Goal: Information Seeking & Learning: Learn about a topic

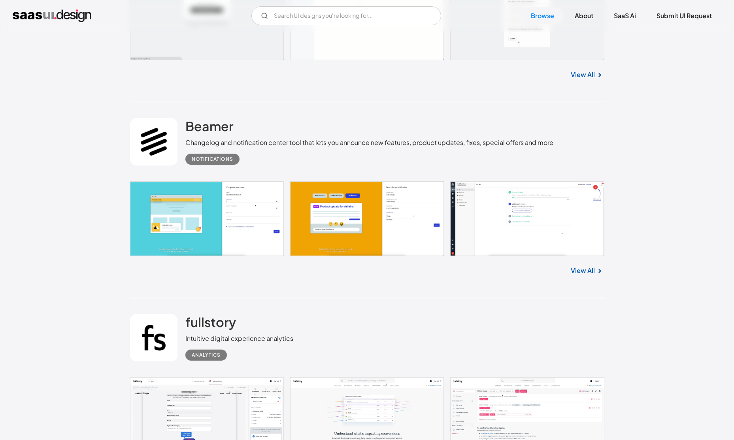
scroll to position [1323, 0]
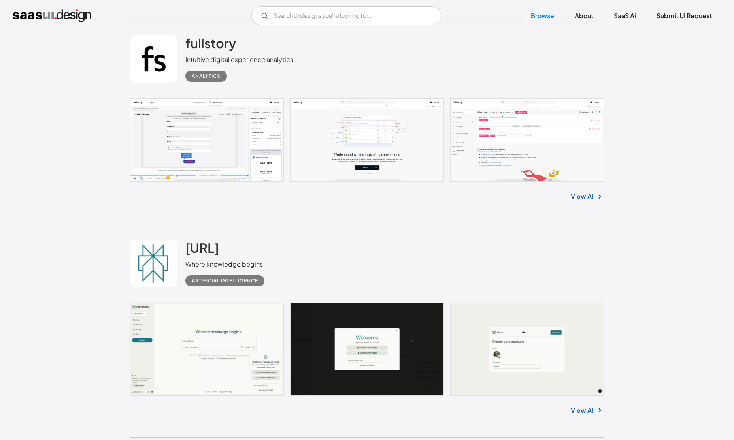
click at [565, 154] on link at bounding box center [367, 139] width 474 height 83
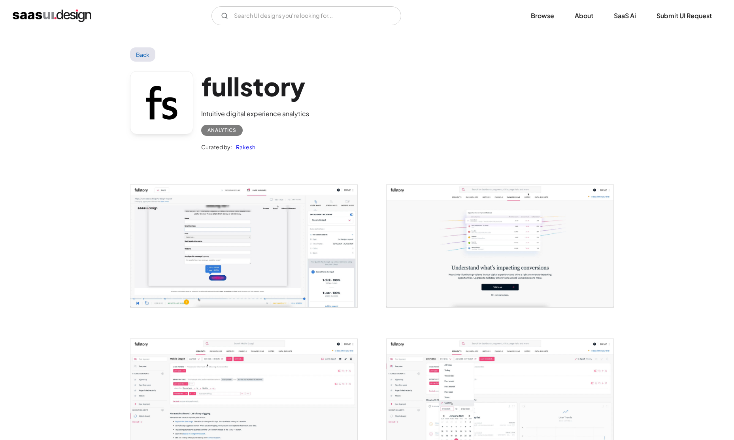
scroll to position [524, 0]
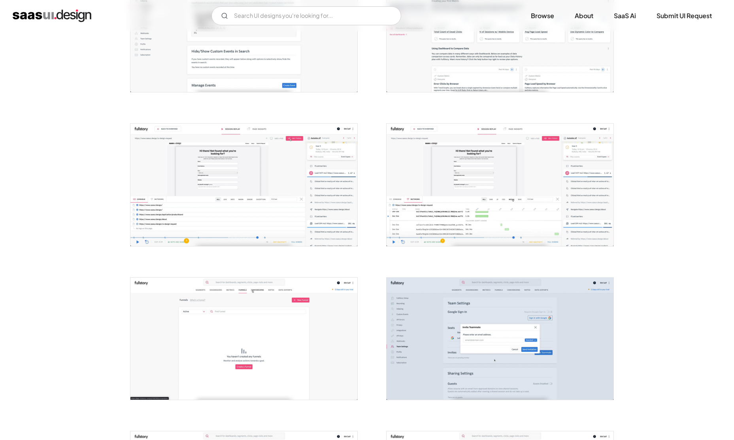
click at [563, 154] on img "open lightbox" at bounding box center [500, 185] width 227 height 123
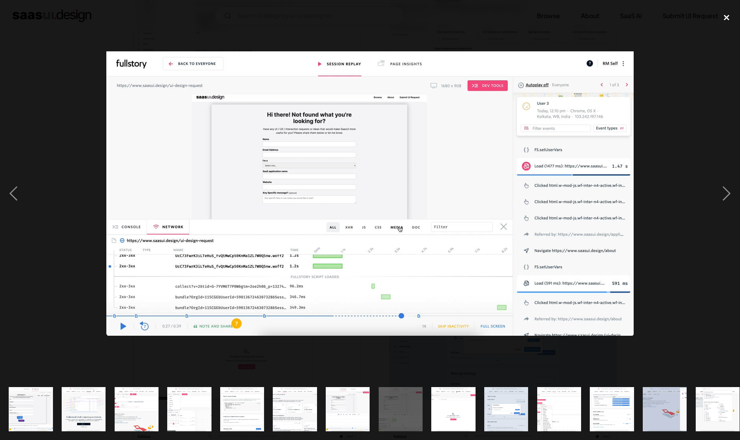
click at [729, 14] on div "close lightbox" at bounding box center [726, 17] width 27 height 17
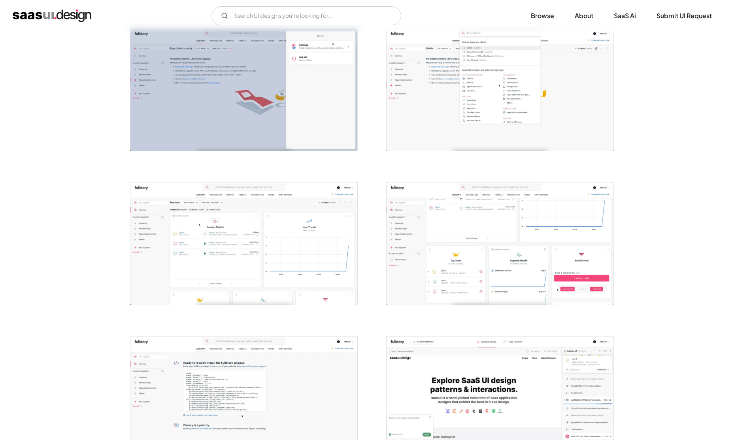
scroll to position [1099, 0]
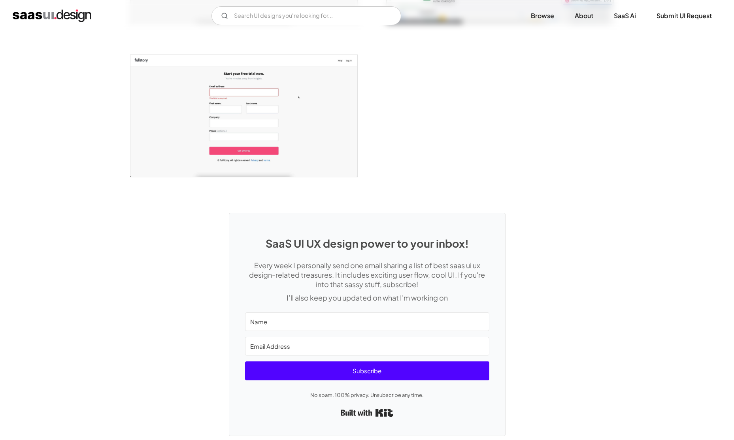
scroll to position [1539, 0]
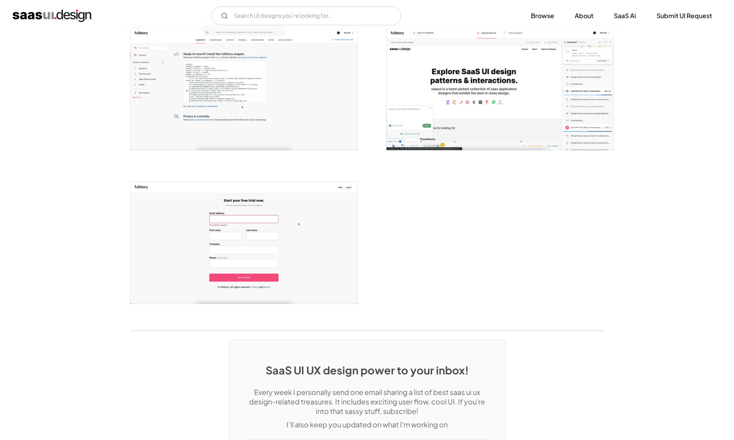
scroll to position [1357, 0]
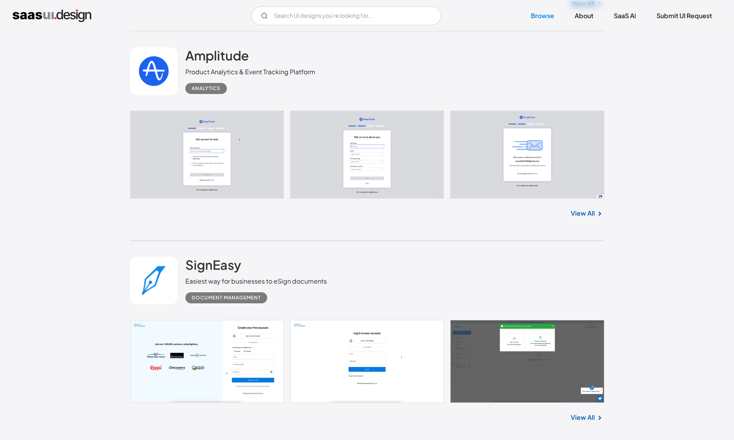
scroll to position [2088, 0]
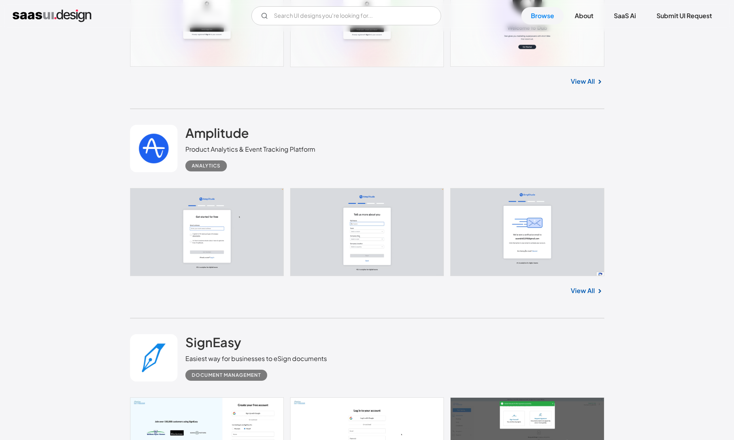
click at [560, 109] on div "Amplitude Product Analytics & Event Tracking Platform Analytics" at bounding box center [367, 148] width 474 height 79
click at [557, 188] on link at bounding box center [367, 232] width 474 height 88
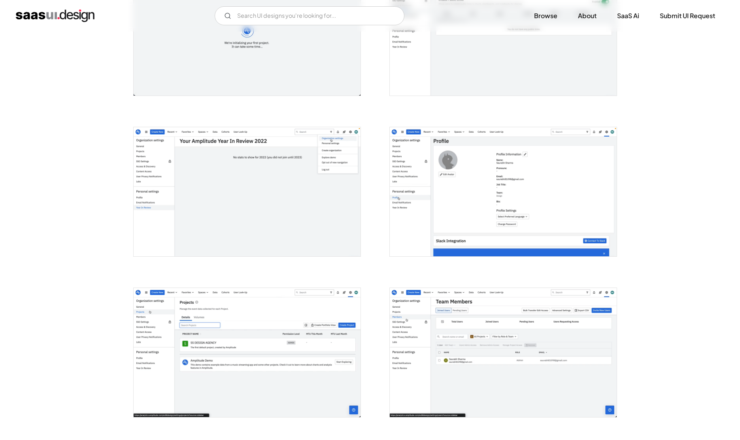
scroll to position [1347, 0]
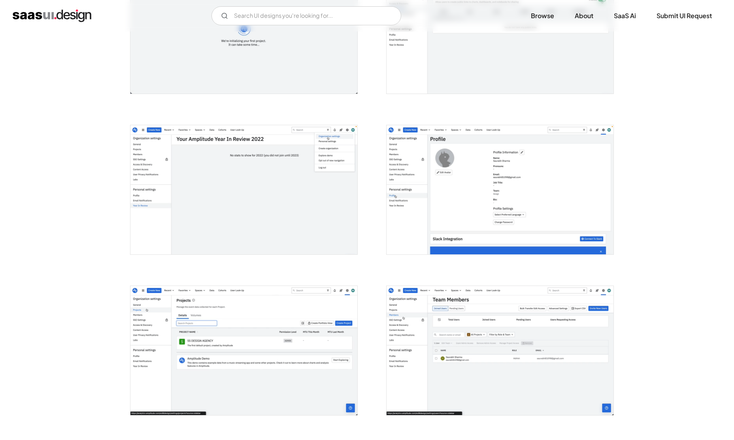
click at [540, 185] on img "open lightbox" at bounding box center [500, 189] width 227 height 129
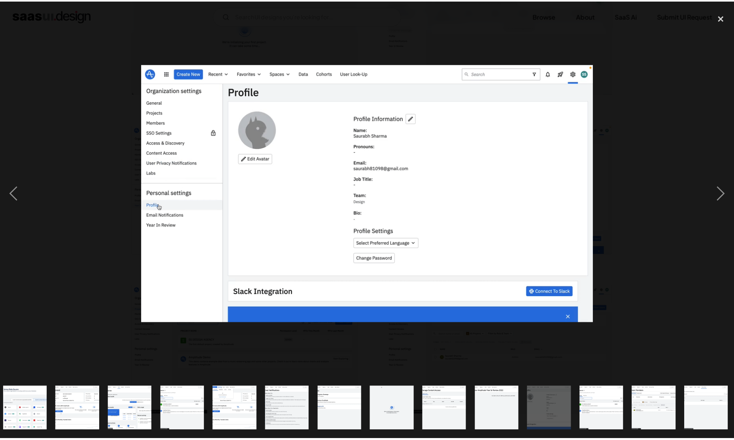
scroll to position [0, 484]
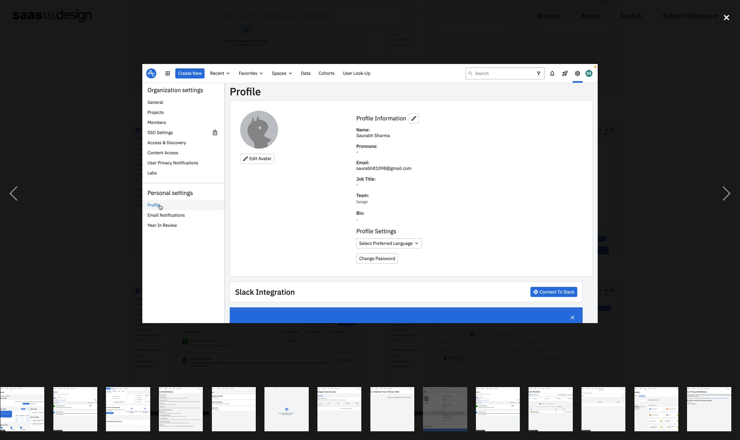
click at [727, 19] on div "close lightbox" at bounding box center [726, 17] width 27 height 17
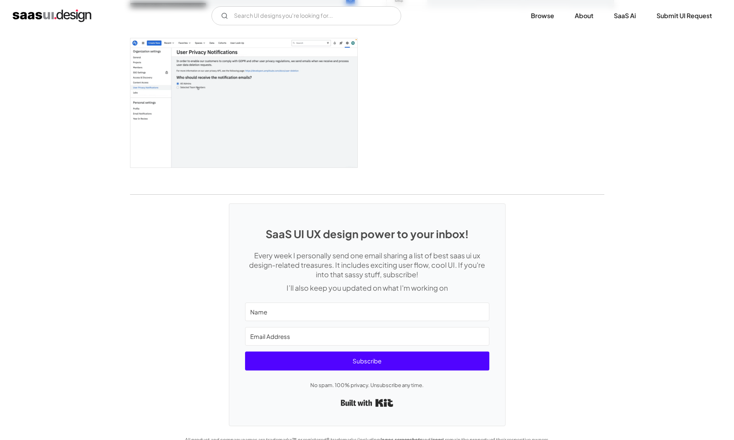
scroll to position [1928, 0]
